Goal: Find specific page/section: Find specific page/section

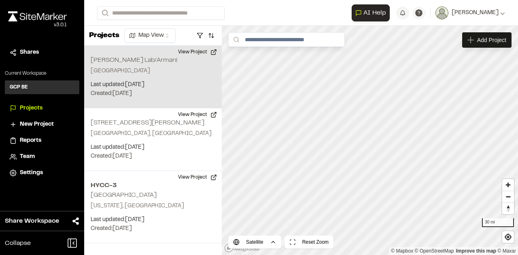
click at [120, 78] on div "[PERSON_NAME] Lab/[GEOGRAPHIC_DATA] Last updated: [DATE] Budget: $ Created: [DA…" at bounding box center [152, 77] width 137 height 63
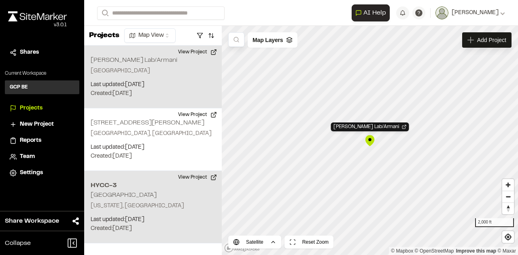
click at [152, 178] on div "HYCC-3 [GEOGRAPHIC_DATA] [US_STATE], [GEOGRAPHIC_DATA] Last updated: [DATE] Bud…" at bounding box center [152, 207] width 137 height 72
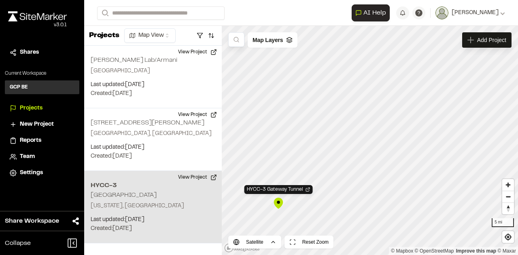
click at [129, 191] on div "HYCC-3 [GEOGRAPHIC_DATA] [US_STATE], [GEOGRAPHIC_DATA] Last updated: [DATE] Bud…" at bounding box center [152, 207] width 137 height 72
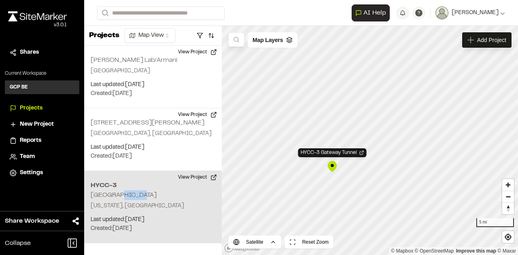
click at [129, 191] on div "HYCC-3 [GEOGRAPHIC_DATA] [US_STATE], [GEOGRAPHIC_DATA] Last updated: [DATE] Bud…" at bounding box center [152, 207] width 137 height 72
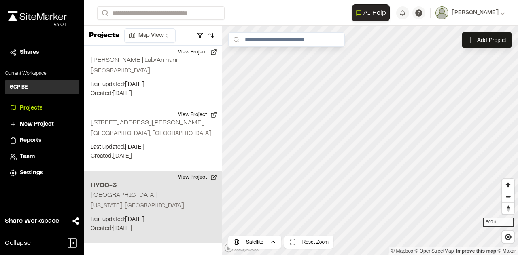
click at [101, 206] on p "[US_STATE], [GEOGRAPHIC_DATA]" at bounding box center [153, 206] width 125 height 9
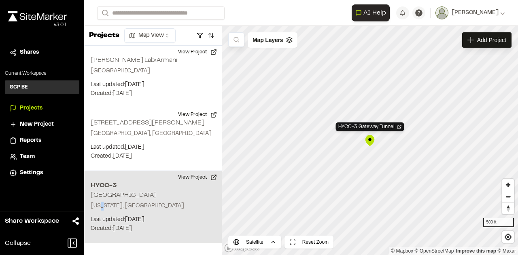
click at [101, 206] on p "[US_STATE], [GEOGRAPHIC_DATA]" at bounding box center [153, 206] width 125 height 9
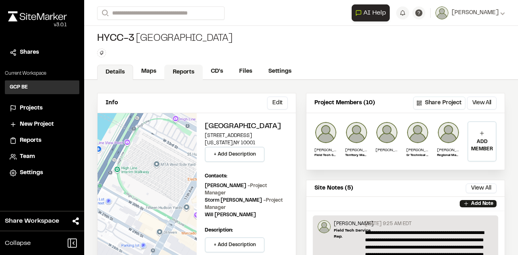
click at [197, 66] on link "Reports" at bounding box center [183, 72] width 38 height 15
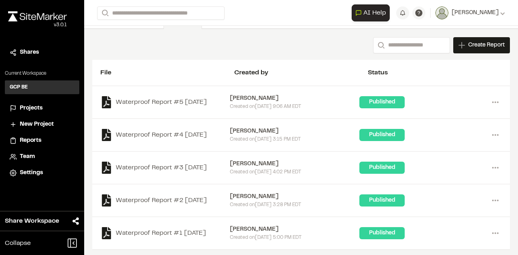
scroll to position [52, 0]
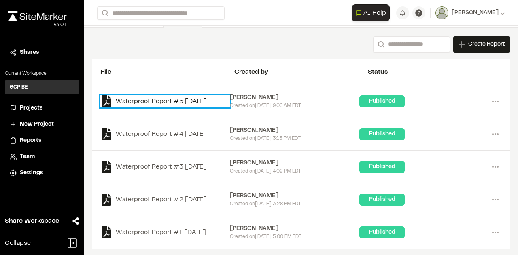
click at [158, 96] on link "Waterproof Report #5 2025-08-28" at bounding box center [164, 101] width 129 height 12
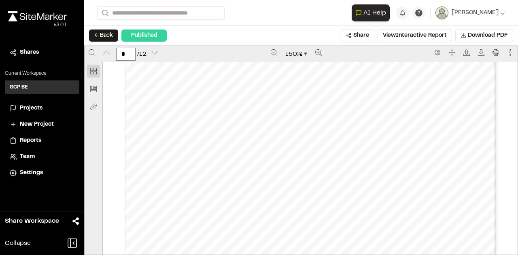
scroll to position [687, 0]
click at [215, 186] on div "Prepared by James Rosso - 2 - Created with SiteMarker" at bounding box center [310, 95] width 371 height 480
click at [268, 178] on div "Prepared by James Rosso - 2 - Created with SiteMarker" at bounding box center [310, 95] width 371 height 480
drag, startPoint x: 268, startPoint y: 178, endPoint x: 259, endPoint y: 182, distance: 9.6
click at [267, 179] on div "Prepared by James Rosso - 2 - Created with SiteMarker" at bounding box center [310, 95] width 371 height 480
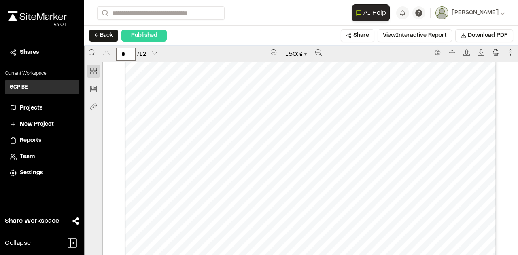
scroll to position [4084, 0]
type input "**"
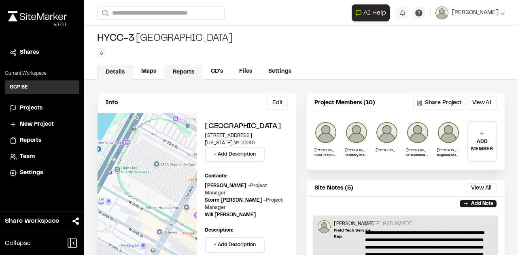
click at [173, 69] on link "Reports" at bounding box center [183, 72] width 38 height 15
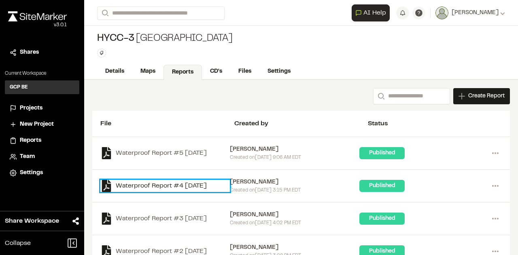
click at [133, 188] on link "Waterproof Report #4 2025-08-25" at bounding box center [164, 186] width 129 height 12
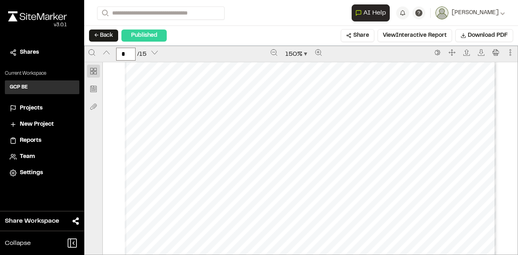
scroll to position [4003, 0]
type input "**"
